Goal: Entertainment & Leisure: Consume media (video, audio)

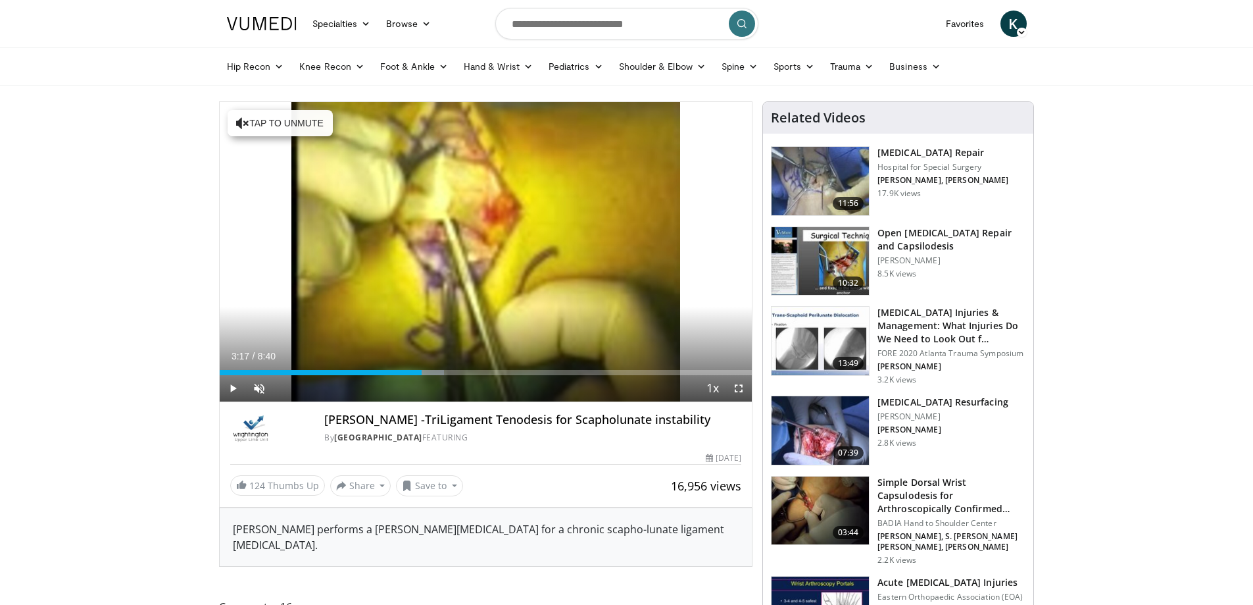
scroll to position [66, 0]
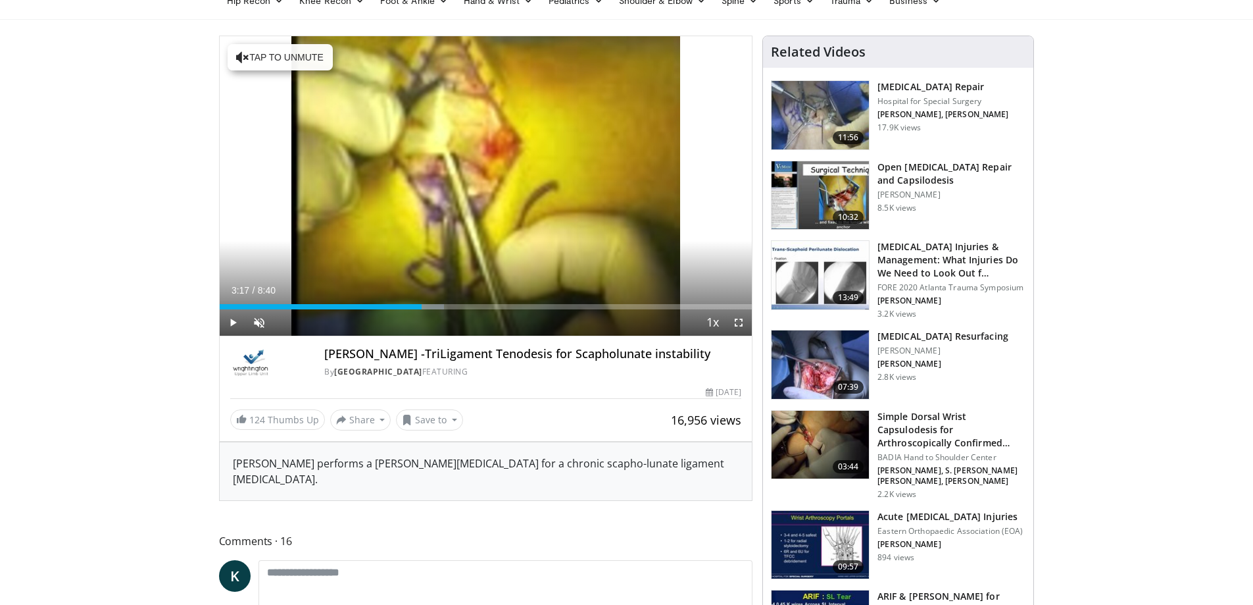
click at [910, 172] on h3 "Open [MEDICAL_DATA] Repair and Capsilodesis" at bounding box center [952, 174] width 148 height 26
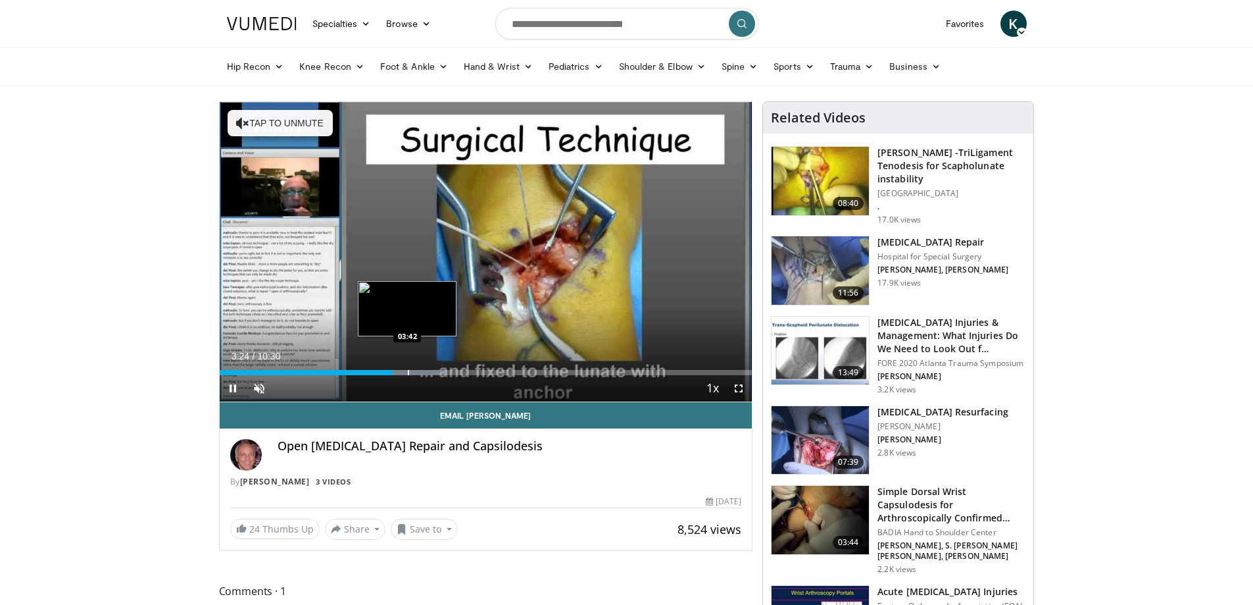
click at [408, 370] on div "Progress Bar" at bounding box center [408, 372] width 1 height 5
click at [428, 372] on div "Progress Bar" at bounding box center [428, 372] width 1 height 5
click at [439, 370] on div "Progress Bar" at bounding box center [441, 372] width 79 height 5
click at [464, 372] on div "Progress Bar" at bounding box center [441, 372] width 79 height 5
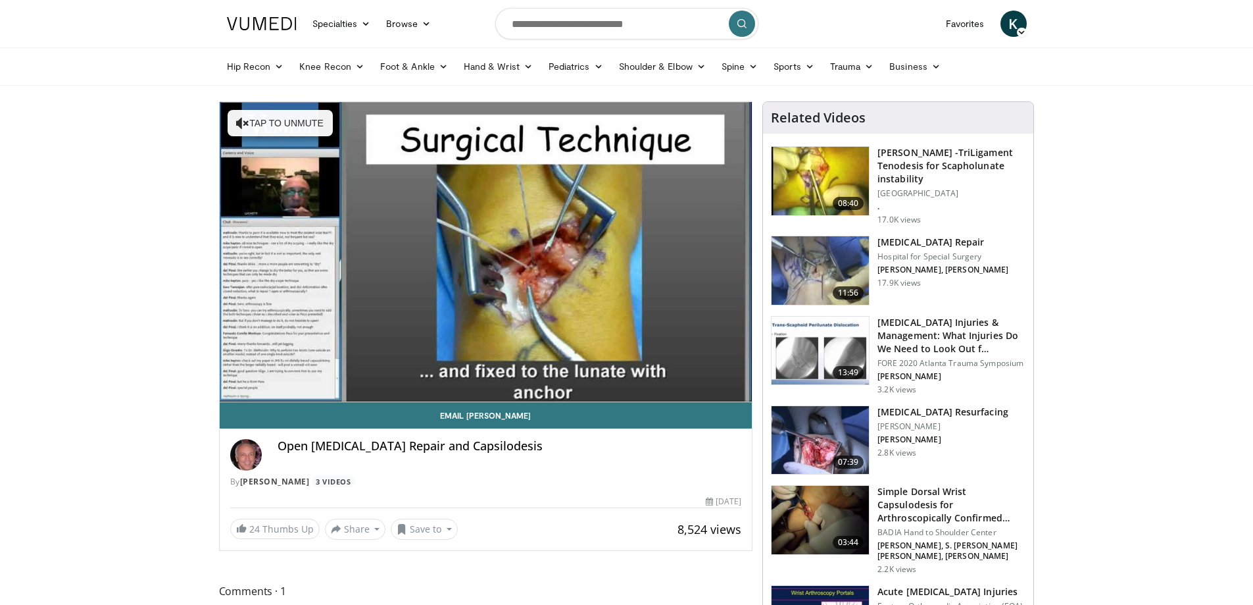
click at [478, 374] on div "10 seconds Tap to unmute" at bounding box center [486, 251] width 533 height 299
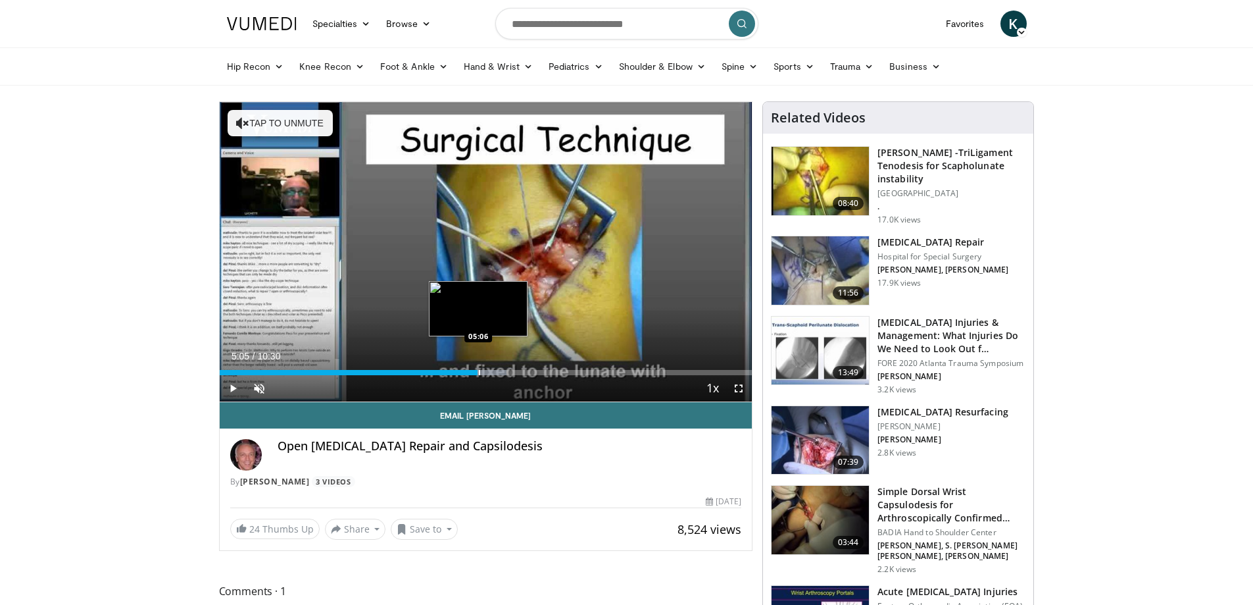
click at [479, 374] on div "Progress Bar" at bounding box center [479, 372] width 1 height 5
click at [226, 388] on span "Video Player" at bounding box center [233, 388] width 26 height 26
click at [494, 370] on div "Progress Bar" at bounding box center [494, 372] width 1 height 5
click at [509, 371] on div "Progress Bar" at bounding box center [509, 372] width 1 height 5
click at [524, 372] on div "Progress Bar" at bounding box center [524, 372] width 1 height 5
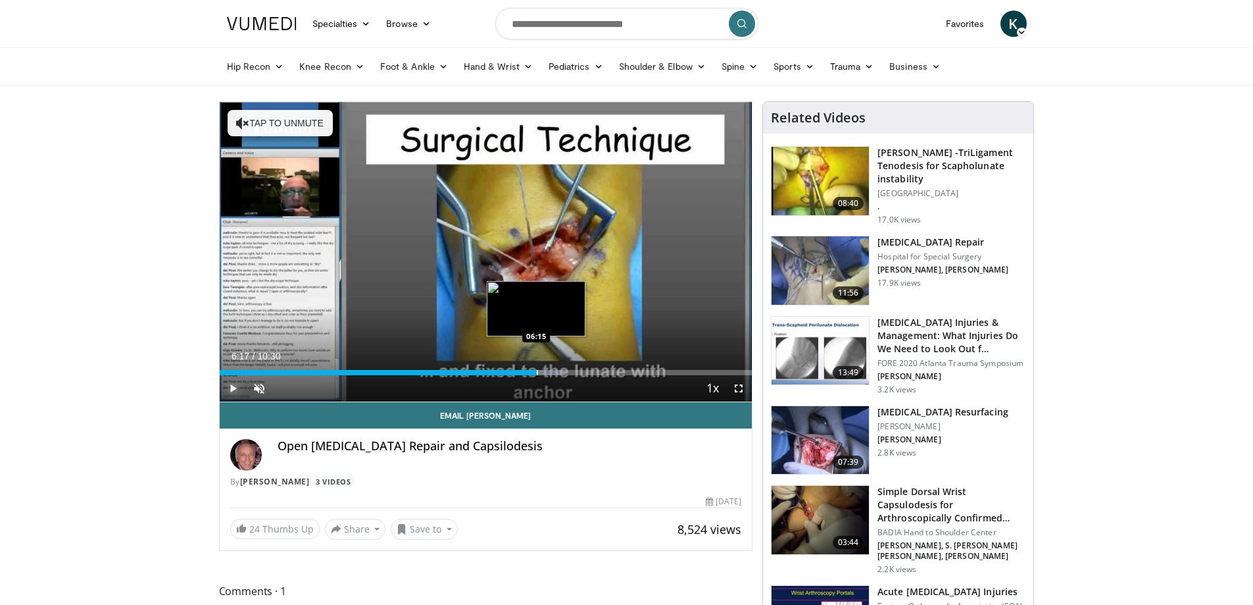
click at [538, 374] on div "Loaded : 65.03% 06:17 06:15" at bounding box center [486, 372] width 533 height 5
click at [556, 372] on div "Progress Bar" at bounding box center [556, 372] width 1 height 5
click at [522, 372] on div "Progress Bar" at bounding box center [522, 372] width 1 height 5
click at [529, 372] on div "Progress Bar" at bounding box center [529, 372] width 1 height 5
click at [539, 373] on div "Progress Bar" at bounding box center [539, 372] width 1 height 5
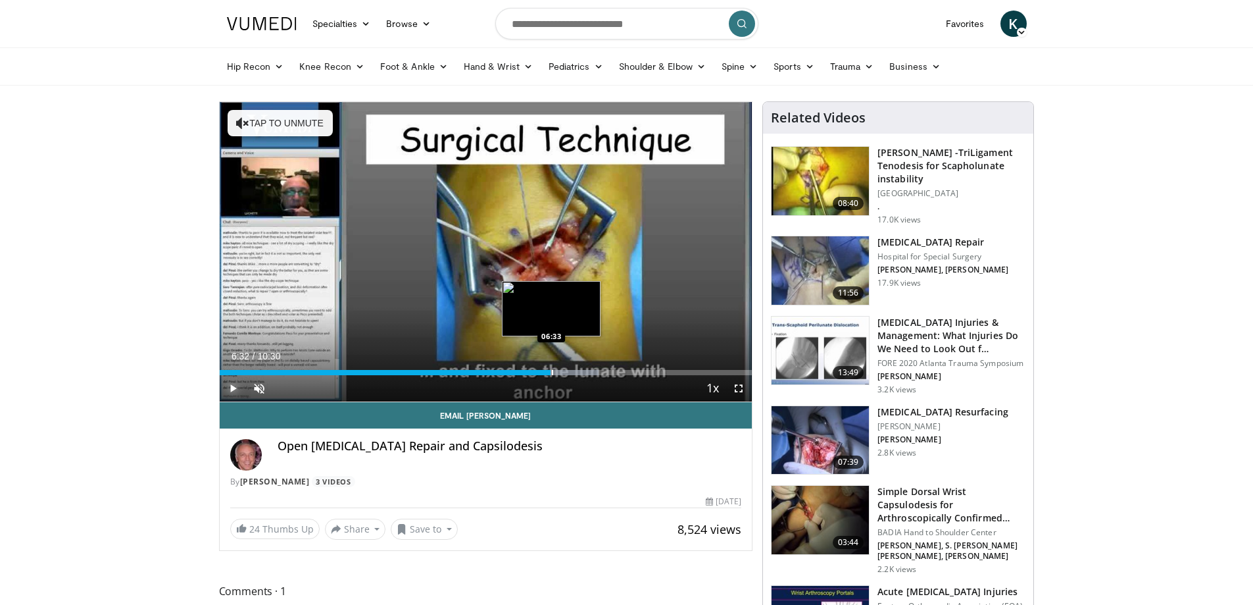
click at [552, 374] on div "Progress Bar" at bounding box center [552, 372] width 1 height 5
click at [570, 372] on div "Progress Bar" at bounding box center [569, 372] width 1 height 5
click at [580, 370] on div "Progress Bar" at bounding box center [579, 372] width 1 height 5
click at [588, 371] on div "Progress Bar" at bounding box center [588, 372] width 1 height 5
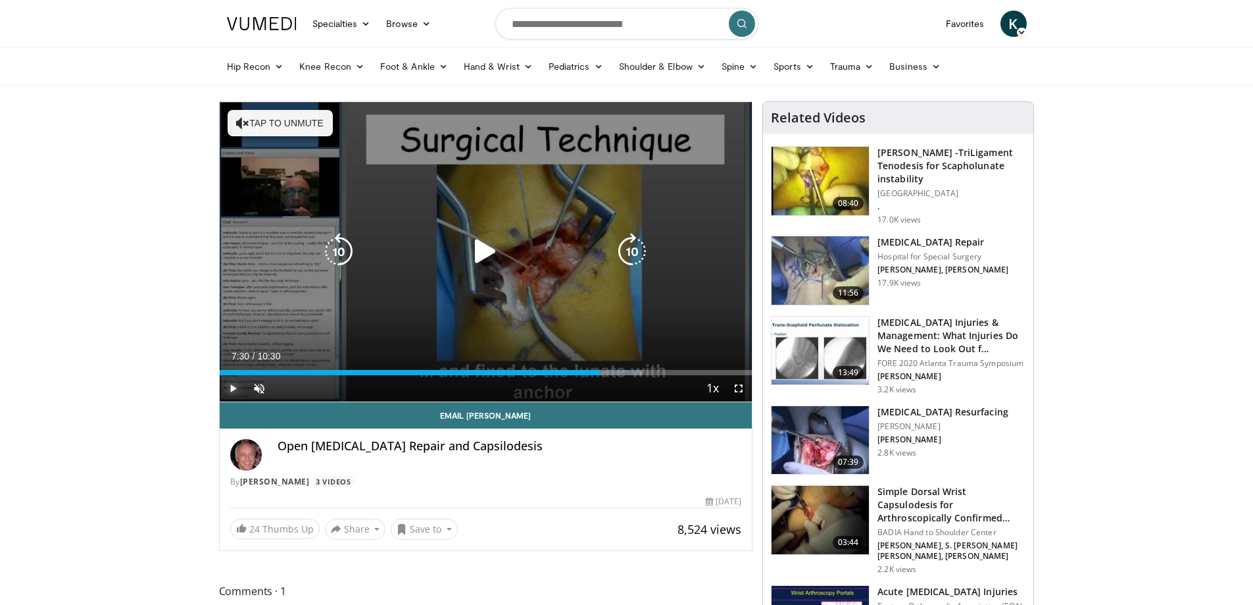
click at [601, 374] on div "Progress Bar" at bounding box center [601, 372] width 79 height 5
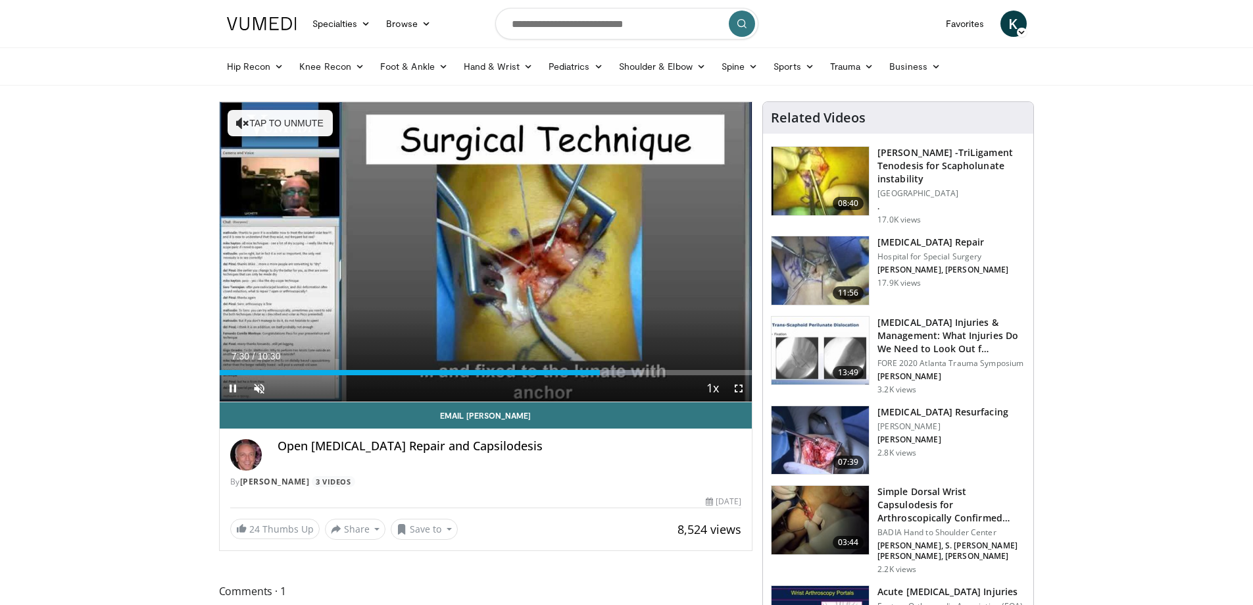
click at [614, 375] on div "Current Time 7:30 / Duration 10:30 Pause Skip Backward Skip Forward Unmute 0% L…" at bounding box center [486, 388] width 533 height 26
click at [632, 373] on div "Progress Bar" at bounding box center [632, 372] width 1 height 5
click at [657, 373] on div "Progress Bar" at bounding box center [657, 372] width 1 height 5
click at [669, 374] on div "Progress Bar" at bounding box center [669, 372] width 1 height 5
click at [675, 374] on div "Progress Bar" at bounding box center [675, 372] width 1 height 5
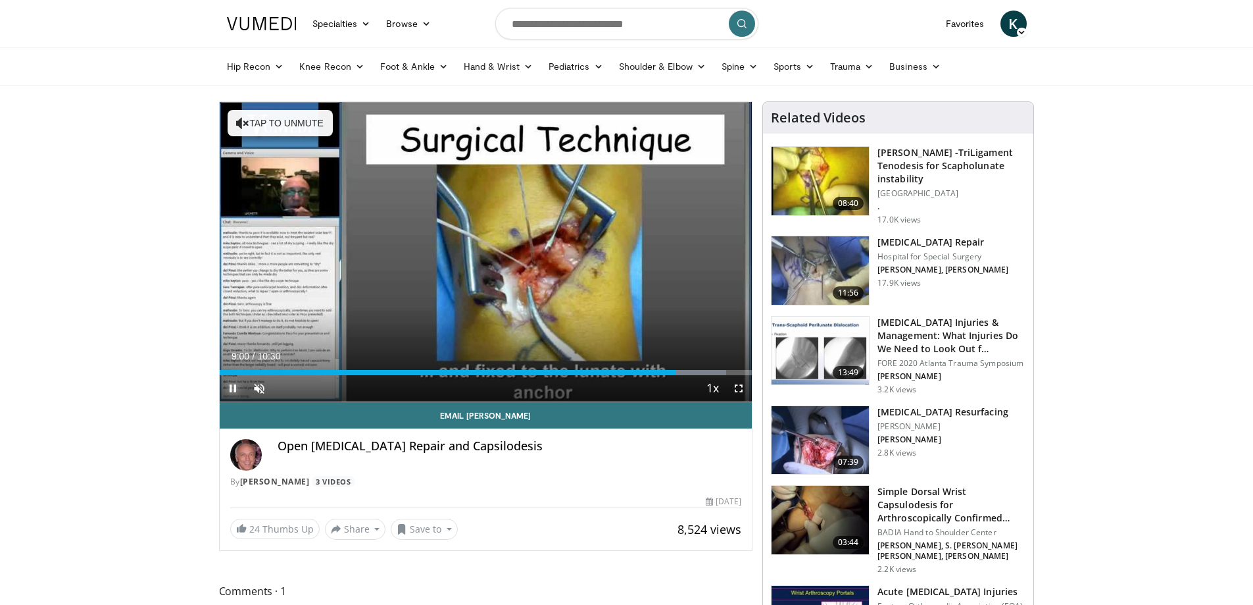
click at [236, 389] on span "Video Player" at bounding box center [233, 388] width 26 height 26
